Goal: Task Accomplishment & Management: Manage account settings

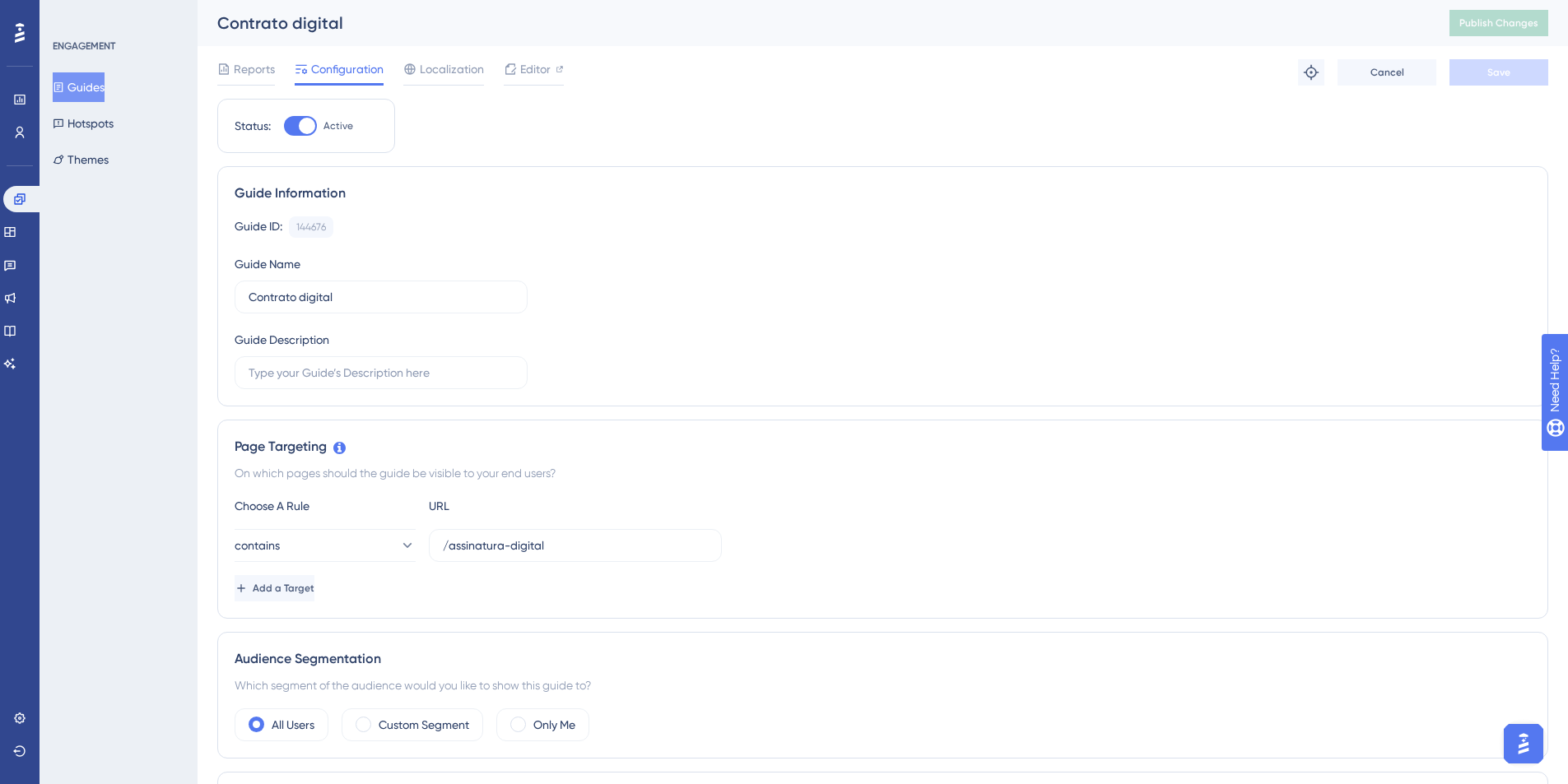
click at [74, 79] on button "Guides" at bounding box center [79, 87] width 52 height 30
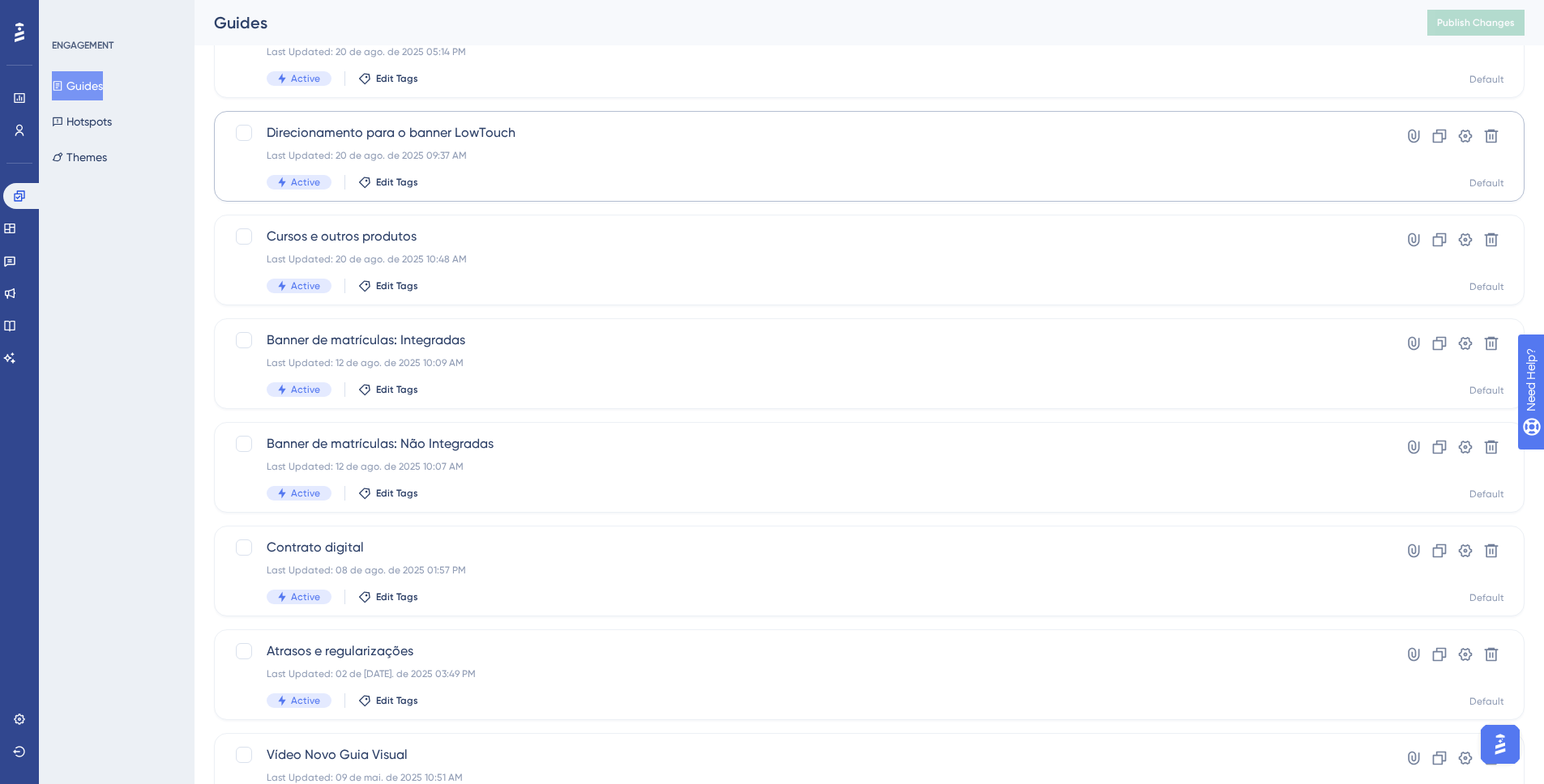
scroll to position [248, 0]
click at [338, 526] on span "Contrato digital" at bounding box center [805, 545] width 1076 height 19
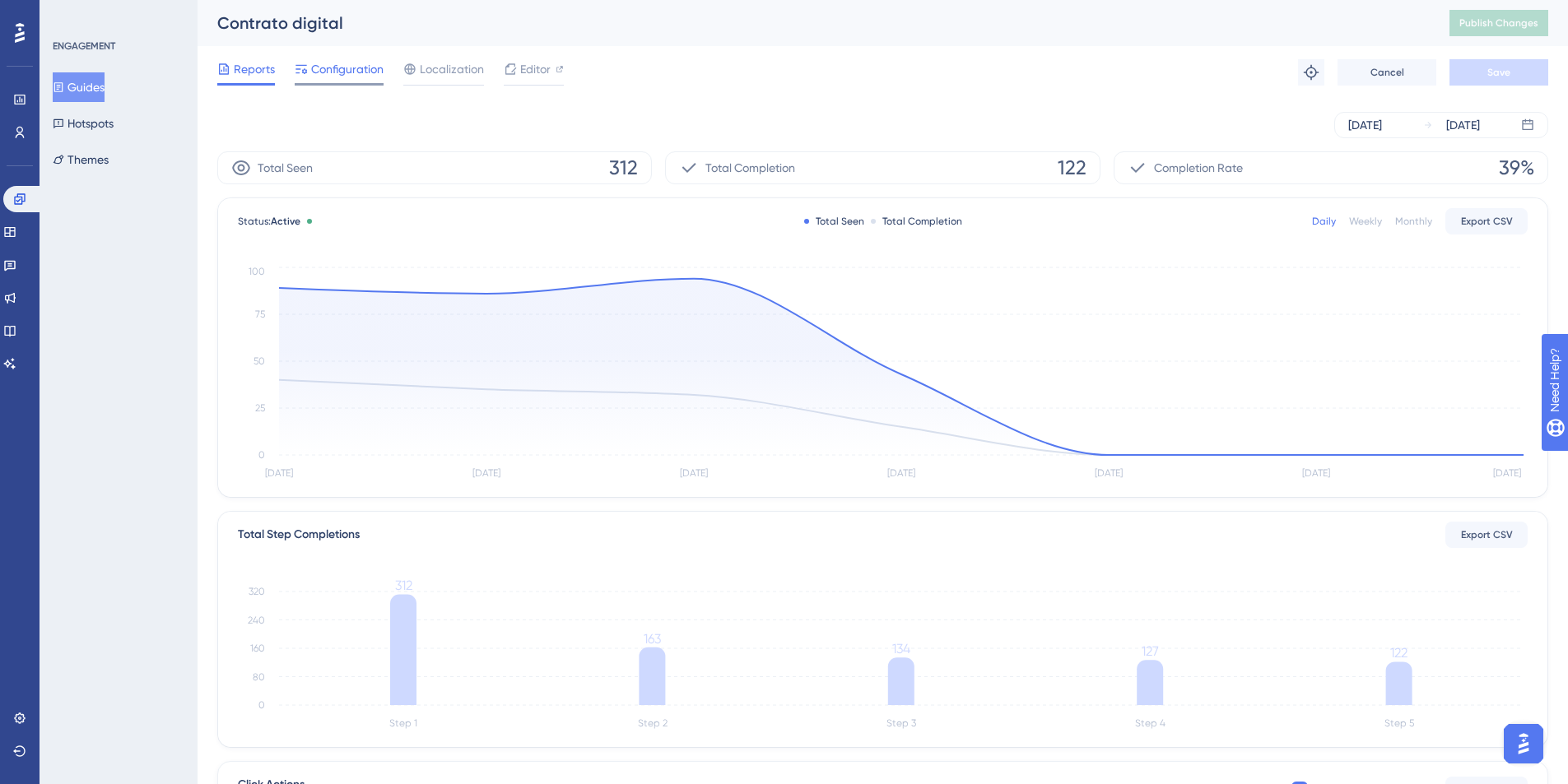
click at [335, 68] on span "Configuration" at bounding box center [347, 69] width 73 height 20
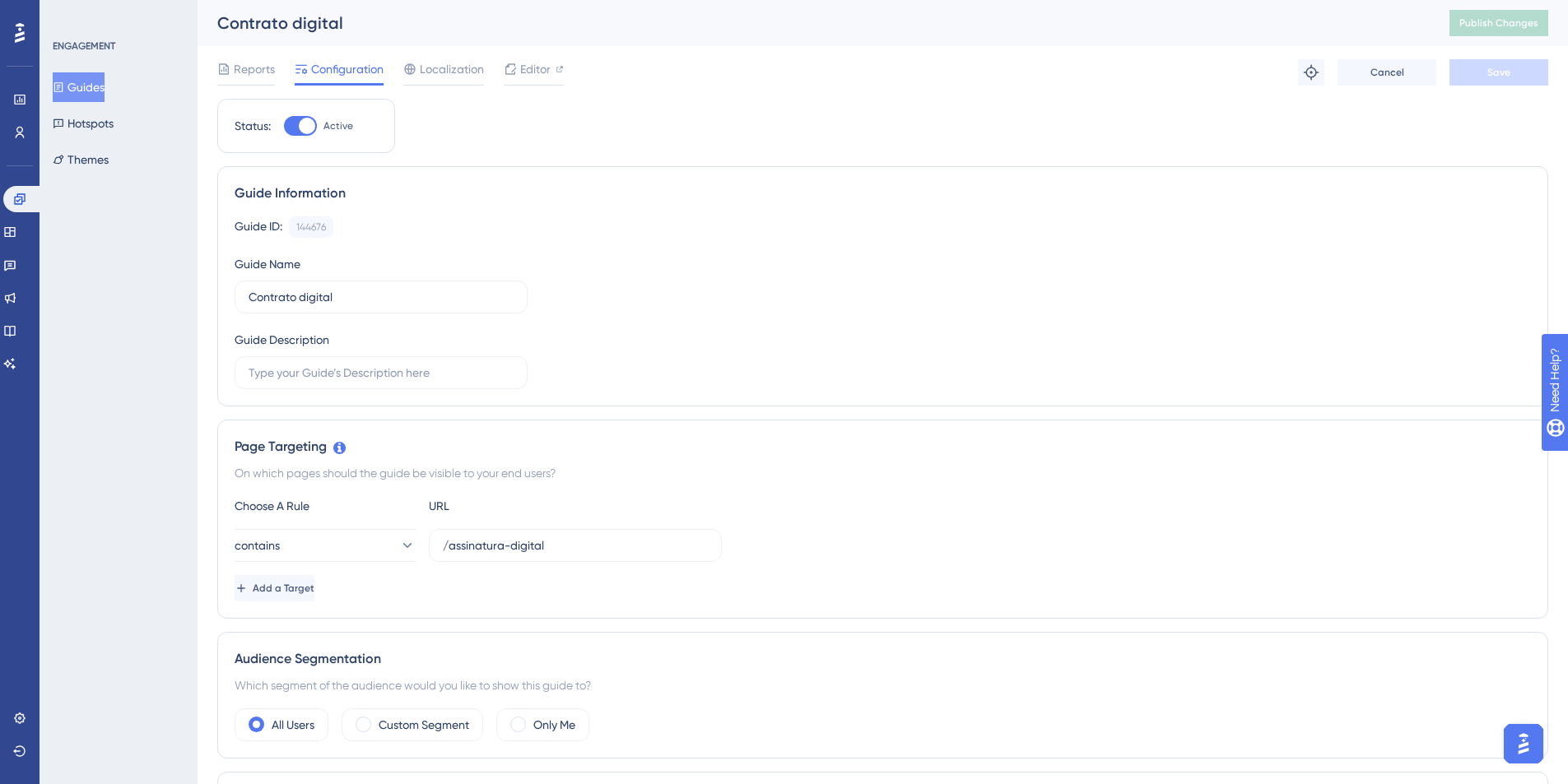
click at [301, 121] on div at bounding box center [307, 126] width 16 height 16
click at [284, 126] on input "Active" at bounding box center [283, 126] width 1 height 1
checkbox input "false"
click at [401, 73] on button "Save" at bounding box center [1499, 72] width 99 height 26
click at [228, 66] on icon at bounding box center [223, 69] width 10 height 11
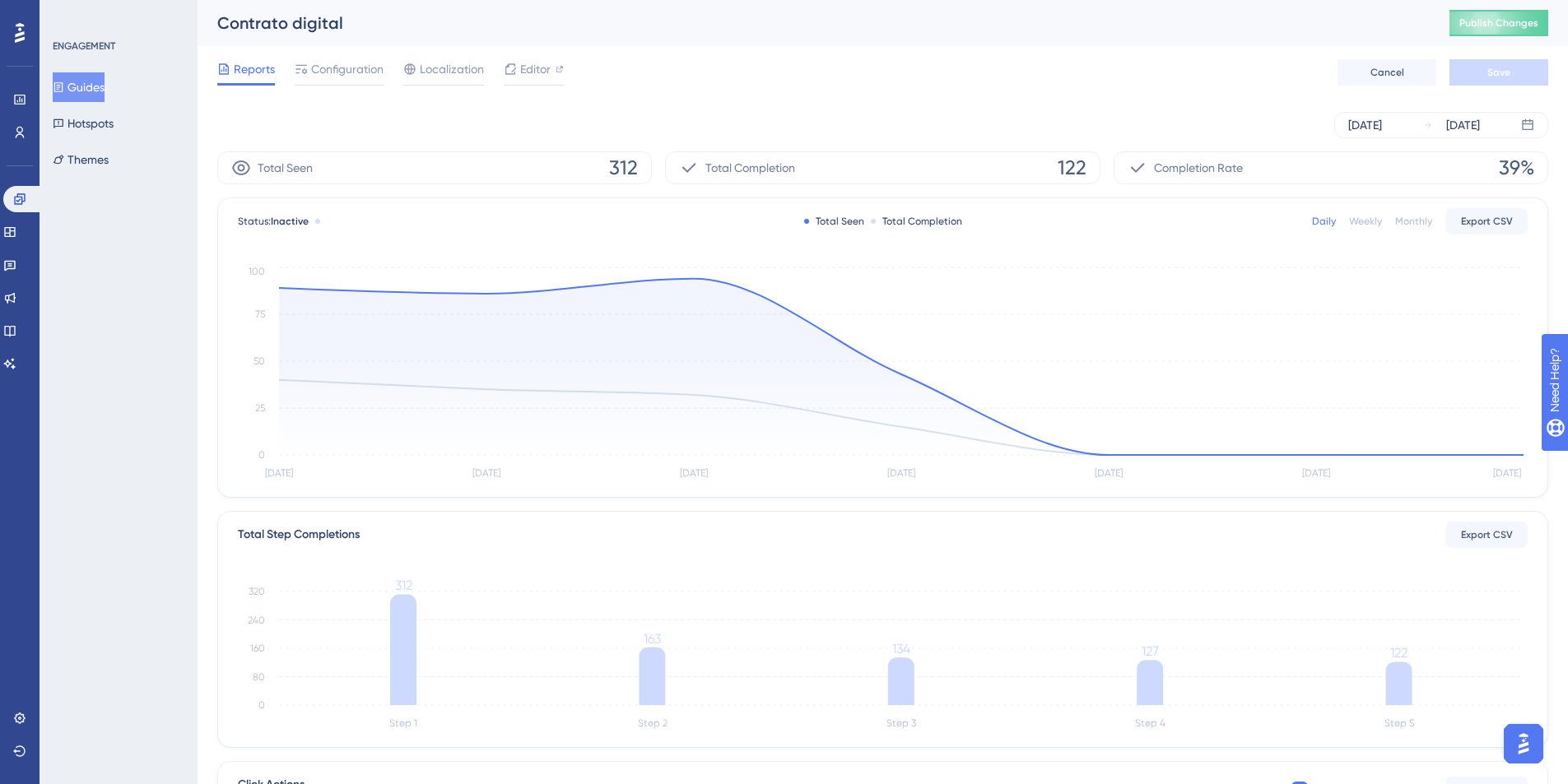
click at [91, 87] on button "Guides" at bounding box center [79, 87] width 52 height 30
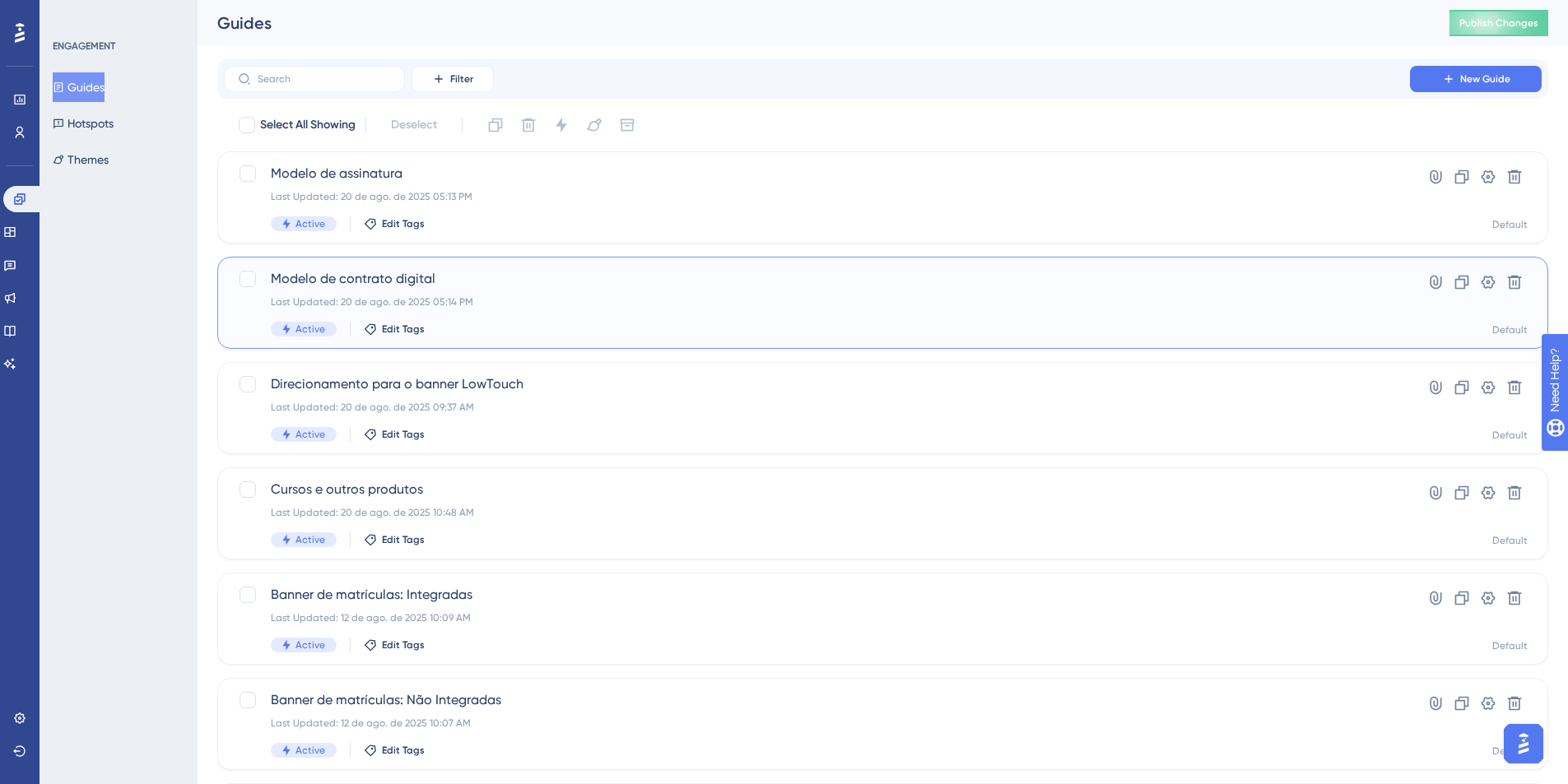
click at [399, 272] on span "Modelo de contrato digital" at bounding box center [817, 279] width 1093 height 20
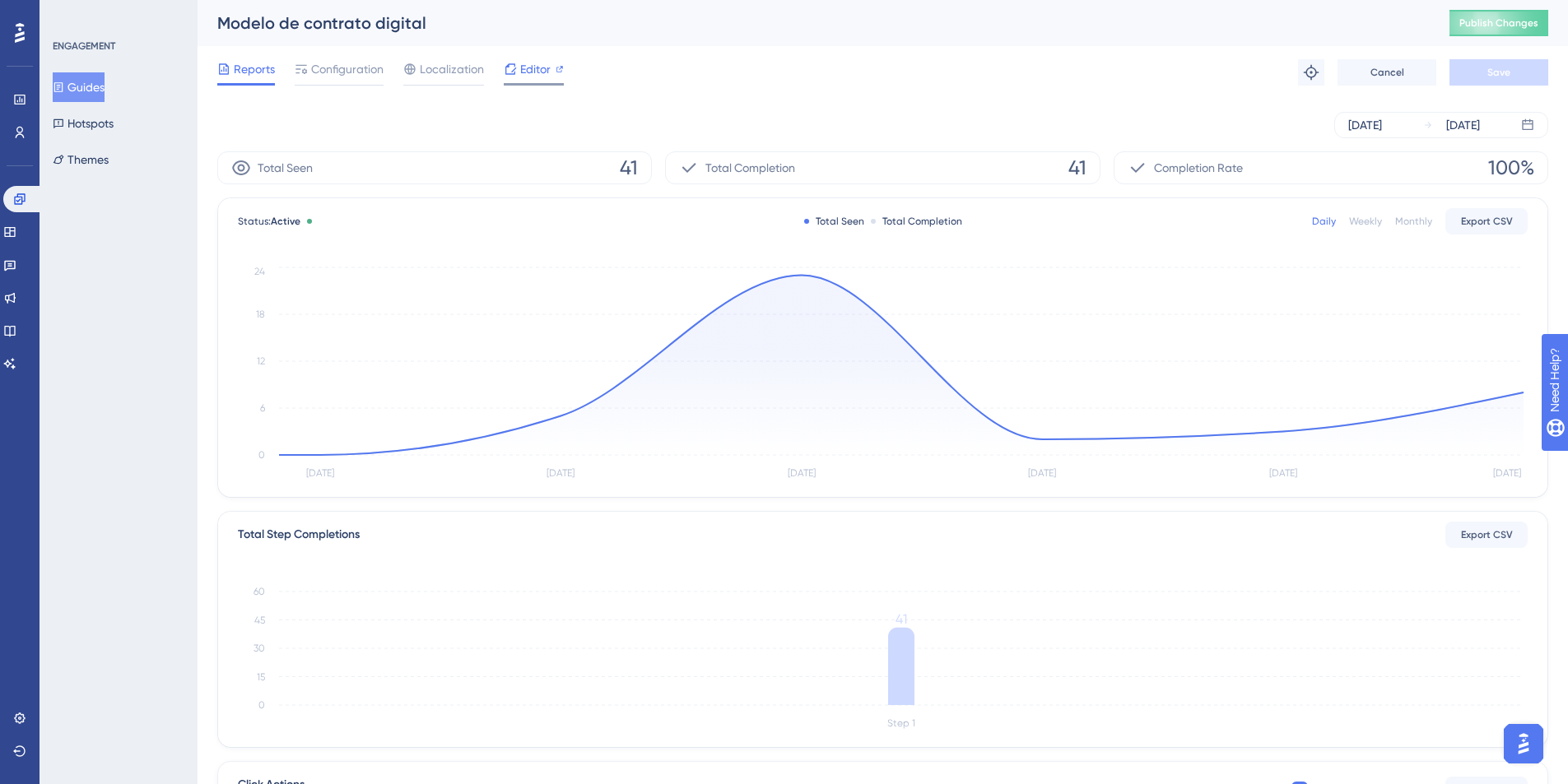
click at [401, 70] on icon at bounding box center [510, 69] width 13 height 13
click at [401, 28] on button "Publish Changes" at bounding box center [1499, 22] width 99 height 26
click at [105, 85] on button "Guides" at bounding box center [79, 87] width 52 height 30
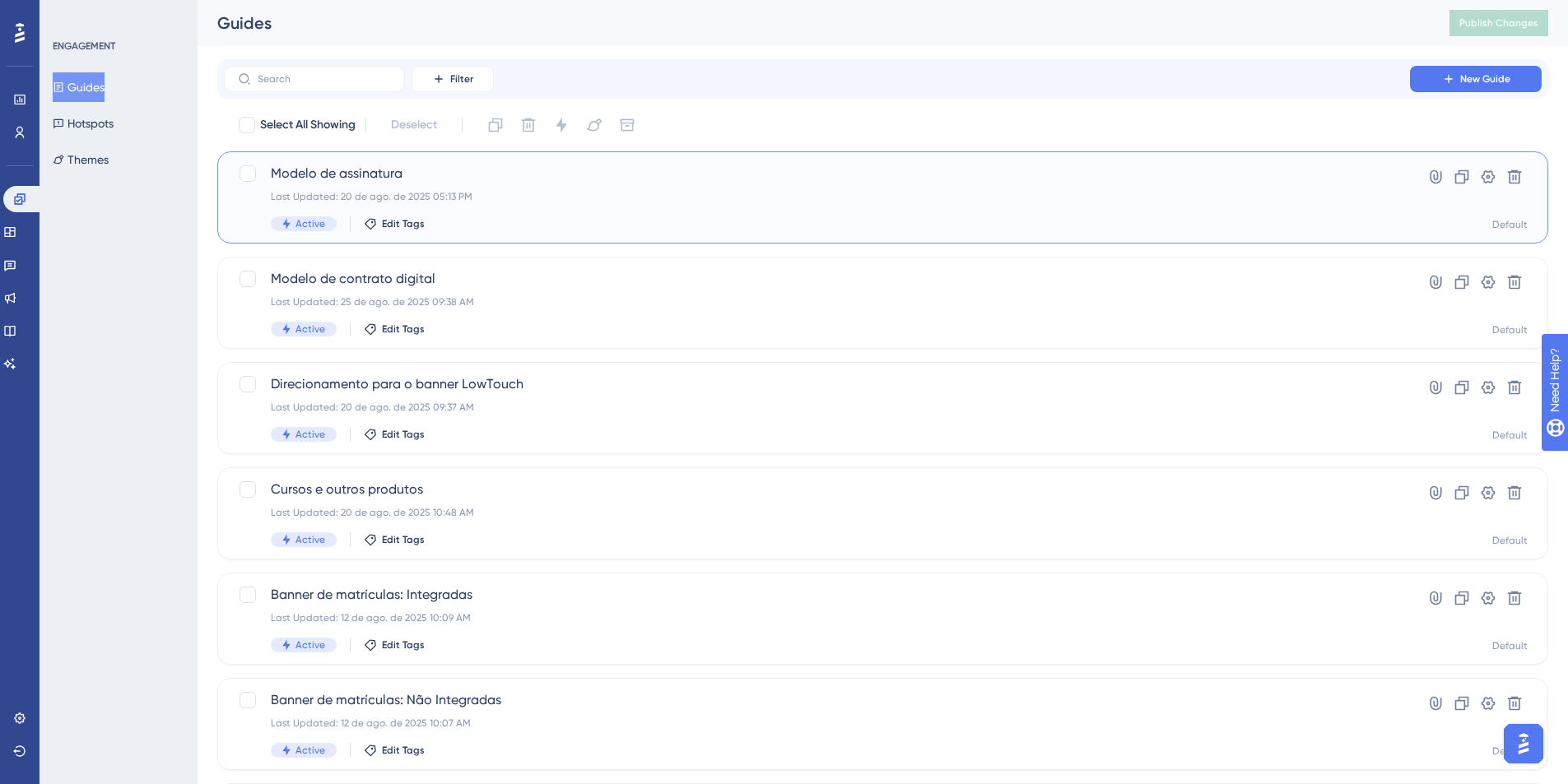
click at [353, 171] on span "Modelo de assinatura" at bounding box center [817, 174] width 1093 height 20
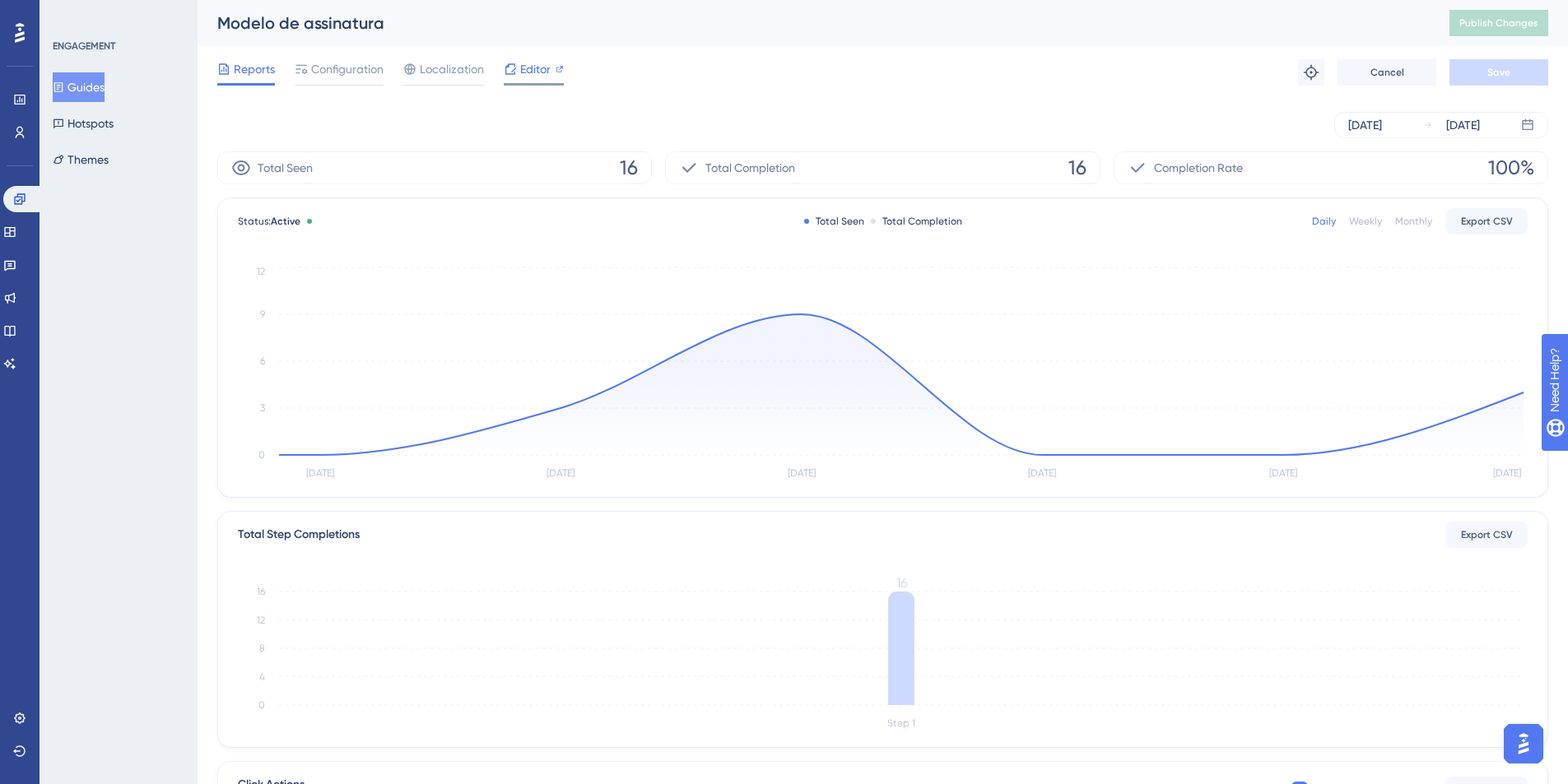
click at [401, 73] on icon at bounding box center [510, 69] width 13 height 13
click at [401, 19] on span "Publish Changes" at bounding box center [1499, 22] width 79 height 13
click at [70, 98] on button "Guides" at bounding box center [79, 87] width 52 height 30
